Goal: Entertainment & Leisure: Browse casually

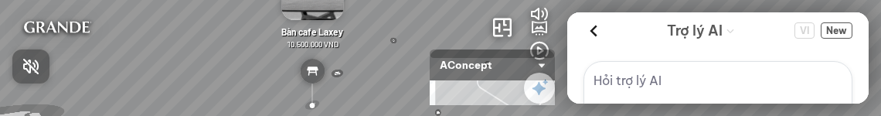
scroll to position [101, 0]
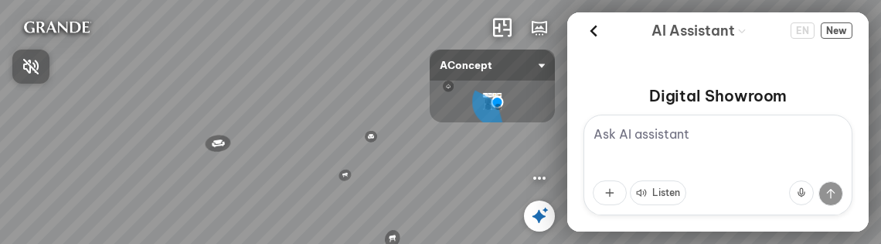
scroll to position [47, 0]
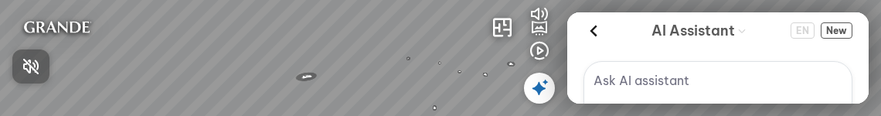
scroll to position [101, 0]
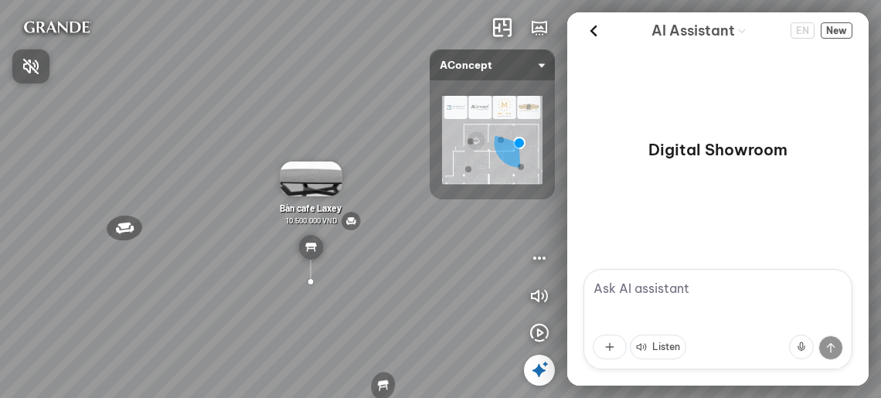
click at [421, 258] on div at bounding box center [440, 199] width 881 height 398
click at [592, 35] on icon at bounding box center [593, 30] width 23 height 23
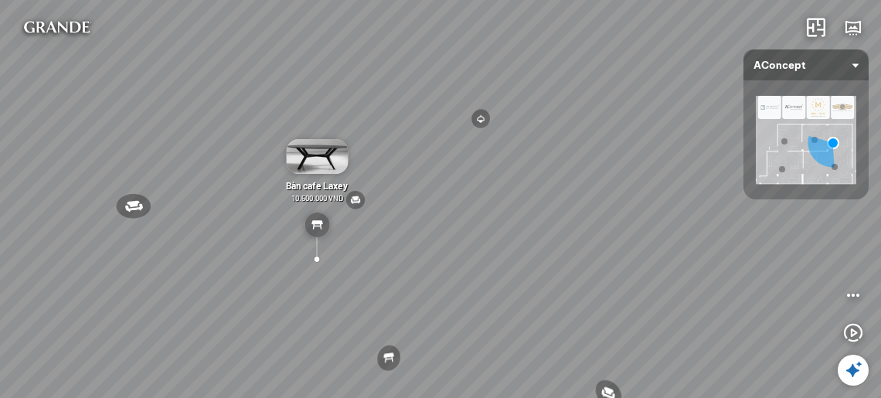
drag, startPoint x: 668, startPoint y: 256, endPoint x: 523, endPoint y: 235, distance: 146.1
click at [523, 235] on div "Đèn [PERSON_NAME] 5.300.000 VND Giường ngủ Palima 19.000.000 VND Ghế thư giãn N…" at bounding box center [440, 199] width 881 height 398
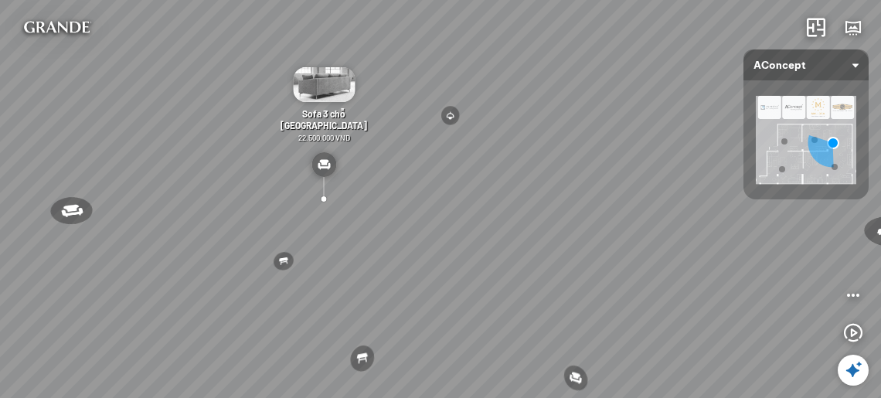
drag, startPoint x: 585, startPoint y: 247, endPoint x: 480, endPoint y: 233, distance: 106.0
click at [480, 233] on div "Đèn [PERSON_NAME] 5.300.000 VND Giường ngủ Palima 19.000.000 VND Ghế thư giãn N…" at bounding box center [440, 199] width 881 height 398
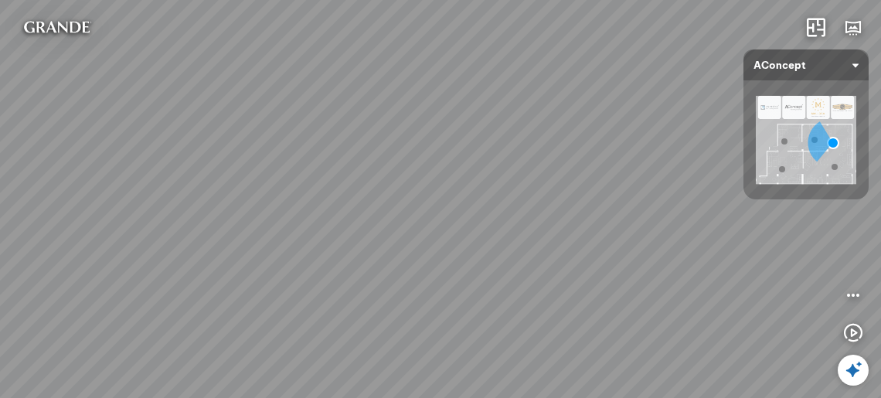
drag, startPoint x: 524, startPoint y: 256, endPoint x: 477, endPoint y: 213, distance: 64.0
click at [477, 213] on div "Đèn [PERSON_NAME] 5.300.000 VND Giường ngủ Palima 19.000.000 VND Ghế thư giãn N…" at bounding box center [440, 199] width 881 height 398
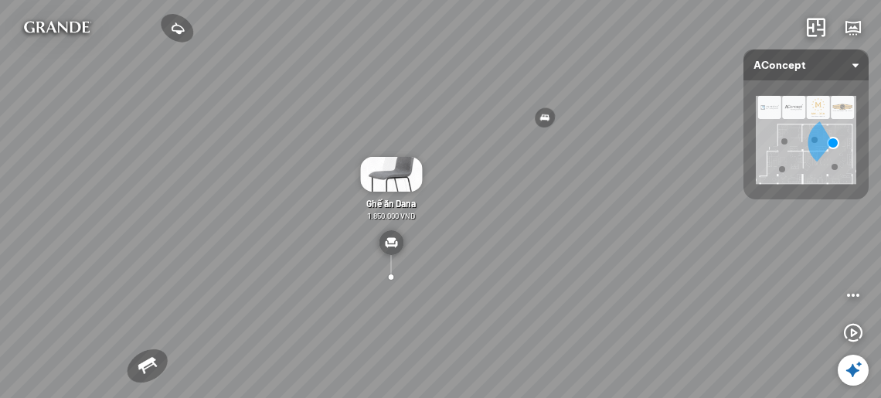
drag, startPoint x: 533, startPoint y: 230, endPoint x: 528, endPoint y: 218, distance: 12.5
click at [530, 225] on div "Đèn [PERSON_NAME] 5.300.000 VND Giường ngủ Palima 19.000.000 VND Ghế thư giãn N…" at bounding box center [440, 199] width 881 height 398
